Goal: Task Accomplishment & Management: Use online tool/utility

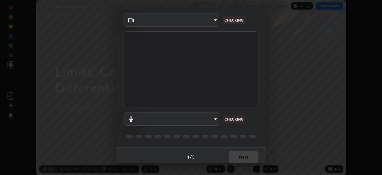
scroll to position [19, 0]
type input "85d16ec95aa84cac57c58139e5cfc4bfb0706547449b22b2f8fda69051d4463f"
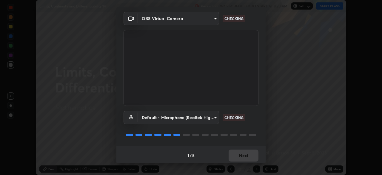
click at [209, 119] on body "Erase all Limits, Continuity and Differentiability 14 Recording WAS SCHEDULED T…" at bounding box center [191, 87] width 382 height 175
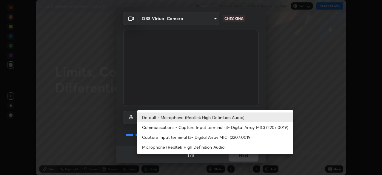
click at [217, 149] on li "Microphone (Realtek High Definition Audio)" at bounding box center [215, 147] width 156 height 10
type input "9d4408a90a760b4a8fb8b140e125e28eb8d2e680e785984b6402020b8f06267f"
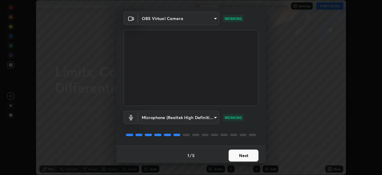
click at [246, 154] on button "Next" at bounding box center [244, 155] width 30 height 12
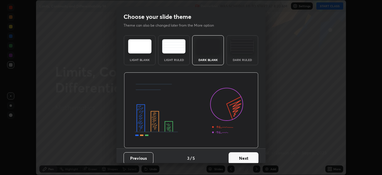
click at [249, 155] on button "Next" at bounding box center [244, 158] width 30 height 12
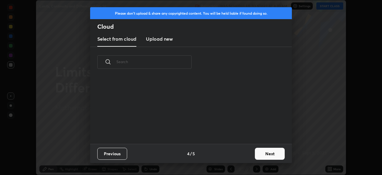
click at [263, 152] on button "Next" at bounding box center [270, 153] width 30 height 12
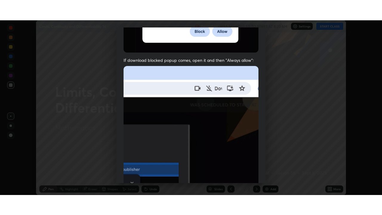
scroll to position [143, 0]
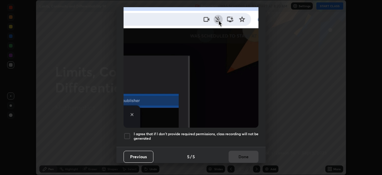
click at [243, 137] on h5 "I agree that if I don't provide required permissions, class recording will not …" at bounding box center [196, 135] width 125 height 9
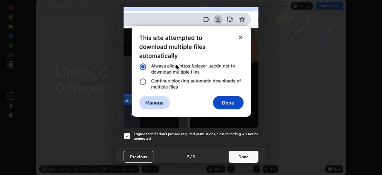
click at [246, 155] on button "Done" at bounding box center [244, 156] width 30 height 12
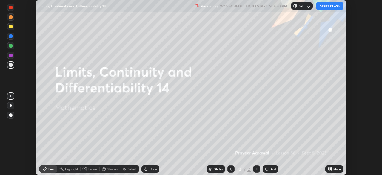
click at [330, 6] on button "START CLASS" at bounding box center [329, 5] width 27 height 7
click at [329, 169] on icon at bounding box center [328, 169] width 1 height 1
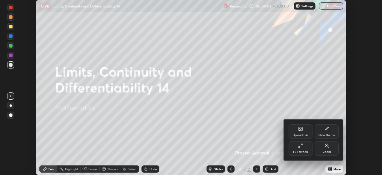
click at [300, 150] on div "Full screen" at bounding box center [300, 151] width 15 height 3
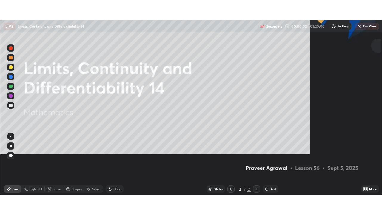
scroll to position [215, 382]
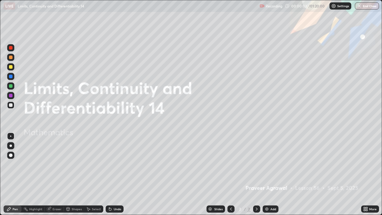
click at [266, 174] on img at bounding box center [266, 208] width 5 height 5
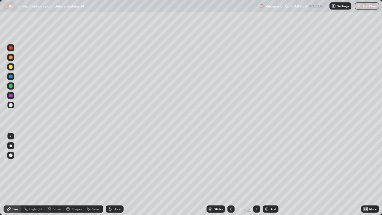
click at [114, 174] on div "Undo" at bounding box center [117, 208] width 7 height 3
click at [266, 174] on img at bounding box center [266, 208] width 5 height 5
click at [11, 68] on div at bounding box center [11, 67] width 4 height 4
click at [266, 174] on img at bounding box center [266, 208] width 5 height 5
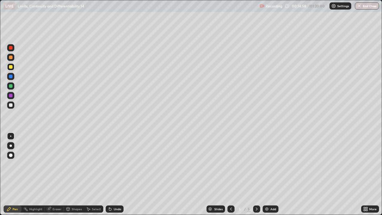
click at [13, 105] on div at bounding box center [10, 104] width 7 height 7
click at [12, 67] on div at bounding box center [11, 67] width 4 height 4
click at [12, 105] on div at bounding box center [11, 105] width 4 height 4
click at [11, 67] on div at bounding box center [11, 67] width 4 height 4
click at [12, 106] on div at bounding box center [11, 105] width 4 height 4
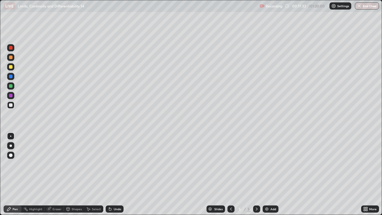
click at [11, 68] on div at bounding box center [11, 67] width 4 height 4
click at [230, 174] on icon at bounding box center [231, 208] width 5 height 5
click at [258, 174] on div at bounding box center [256, 208] width 7 height 7
click at [266, 174] on img at bounding box center [266, 208] width 5 height 5
click at [12, 106] on div at bounding box center [11, 105] width 4 height 4
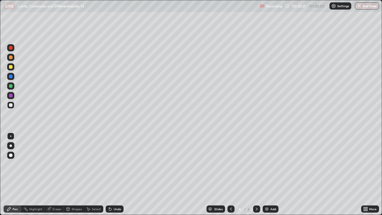
click at [118, 174] on div "Undo" at bounding box center [117, 208] width 7 height 3
click at [117, 174] on div "Undo" at bounding box center [117, 208] width 7 height 3
click at [118, 174] on div "Undo" at bounding box center [117, 208] width 7 height 3
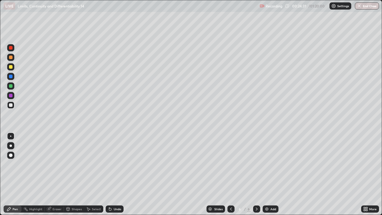
click at [117, 174] on div "Undo" at bounding box center [117, 208] width 7 height 3
click at [116, 174] on div "Undo" at bounding box center [115, 208] width 18 height 7
click at [114, 174] on div "Undo" at bounding box center [117, 208] width 7 height 3
click at [120, 174] on div "Undo" at bounding box center [117, 208] width 7 height 3
click at [118, 174] on div "Undo" at bounding box center [117, 208] width 7 height 3
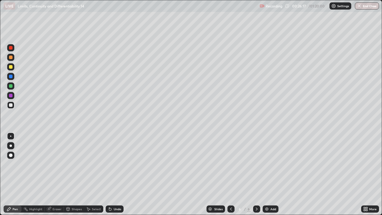
click at [267, 174] on img at bounding box center [266, 208] width 5 height 5
click at [10, 67] on div at bounding box center [11, 67] width 4 height 4
click at [230, 174] on icon at bounding box center [231, 208] width 5 height 5
click at [229, 174] on icon at bounding box center [231, 208] width 5 height 5
click at [230, 174] on icon at bounding box center [231, 208] width 5 height 5
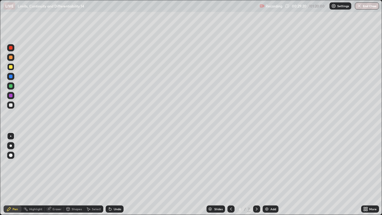
click at [231, 174] on icon at bounding box center [231, 208] width 2 height 3
click at [257, 174] on icon at bounding box center [256, 208] width 5 height 5
click at [256, 174] on icon at bounding box center [257, 208] width 2 height 3
click at [256, 174] on icon at bounding box center [256, 208] width 5 height 5
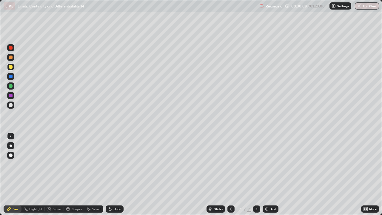
click at [231, 174] on icon at bounding box center [231, 208] width 5 height 5
click at [230, 174] on icon at bounding box center [231, 208] width 5 height 5
click at [232, 174] on div at bounding box center [230, 208] width 7 height 7
click at [229, 174] on icon at bounding box center [231, 208] width 5 height 5
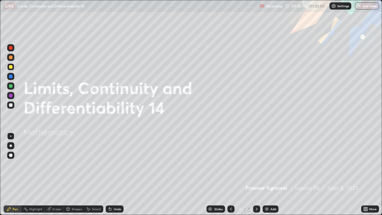
click at [256, 174] on icon at bounding box center [256, 208] width 5 height 5
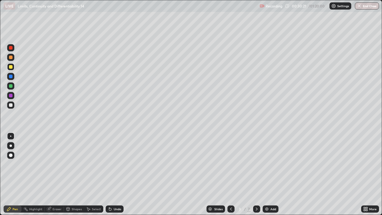
click at [256, 174] on icon at bounding box center [256, 208] width 5 height 5
click at [11, 105] on div at bounding box center [11, 105] width 4 height 4
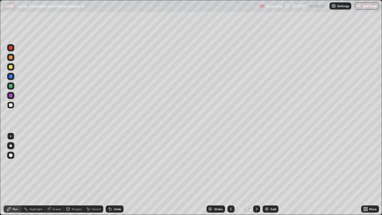
click at [266, 174] on img at bounding box center [266, 208] width 5 height 5
click at [111, 174] on icon at bounding box center [110, 208] width 5 height 5
click at [11, 67] on div at bounding box center [11, 67] width 4 height 4
click at [267, 174] on img at bounding box center [266, 208] width 5 height 5
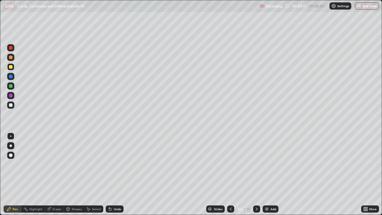
click at [12, 105] on div at bounding box center [11, 105] width 4 height 4
click at [11, 67] on div at bounding box center [11, 67] width 4 height 4
click at [12, 105] on div at bounding box center [11, 105] width 4 height 4
click at [11, 67] on div at bounding box center [11, 67] width 4 height 4
click at [12, 85] on div at bounding box center [11, 86] width 4 height 4
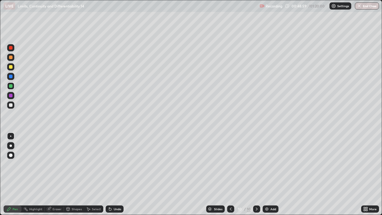
click at [11, 105] on div at bounding box center [11, 105] width 4 height 4
click at [12, 67] on div at bounding box center [11, 67] width 4 height 4
click at [12, 87] on div at bounding box center [11, 86] width 4 height 4
click at [266, 174] on img at bounding box center [266, 208] width 5 height 5
click at [12, 106] on div at bounding box center [11, 105] width 4 height 4
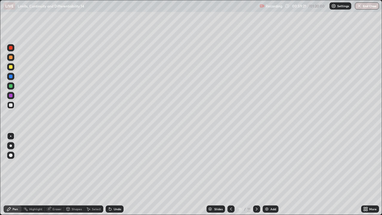
click at [266, 174] on img at bounding box center [266, 208] width 5 height 5
click at [12, 67] on div at bounding box center [11, 67] width 4 height 4
click at [266, 174] on img at bounding box center [266, 208] width 5 height 5
click at [13, 106] on div at bounding box center [10, 104] width 7 height 7
click at [11, 67] on div at bounding box center [11, 67] width 4 height 4
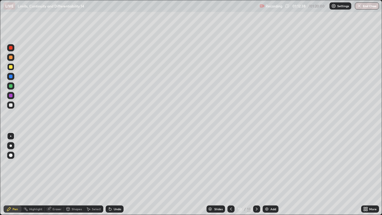
click at [12, 105] on div at bounding box center [11, 105] width 4 height 4
click at [11, 67] on div at bounding box center [11, 67] width 4 height 4
click at [365, 7] on button "End Class" at bounding box center [367, 5] width 24 height 7
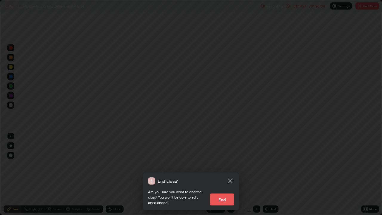
click at [226, 174] on button "End" at bounding box center [222, 199] width 24 height 12
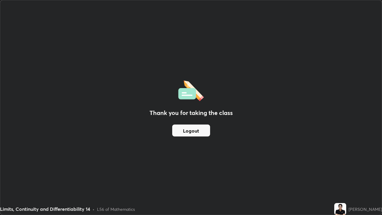
click at [196, 132] on button "Logout" at bounding box center [191, 130] width 38 height 12
